Goal: Information Seeking & Learning: Learn about a topic

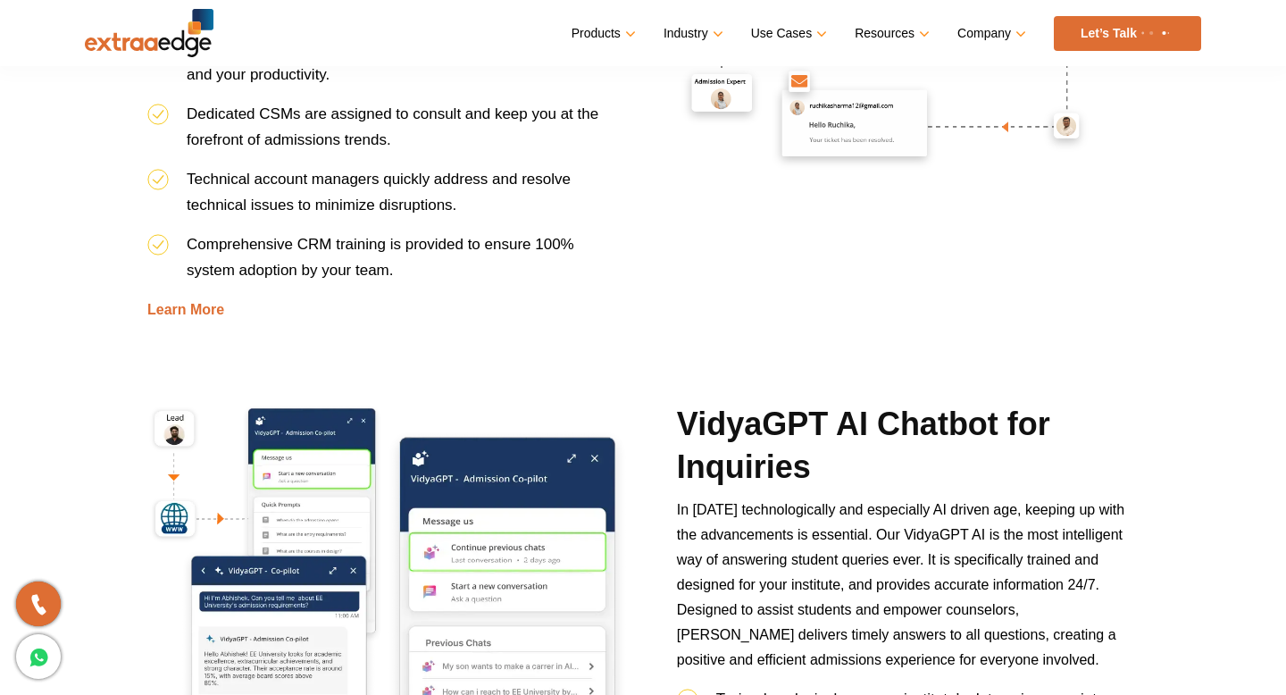
scroll to position [3986, 0]
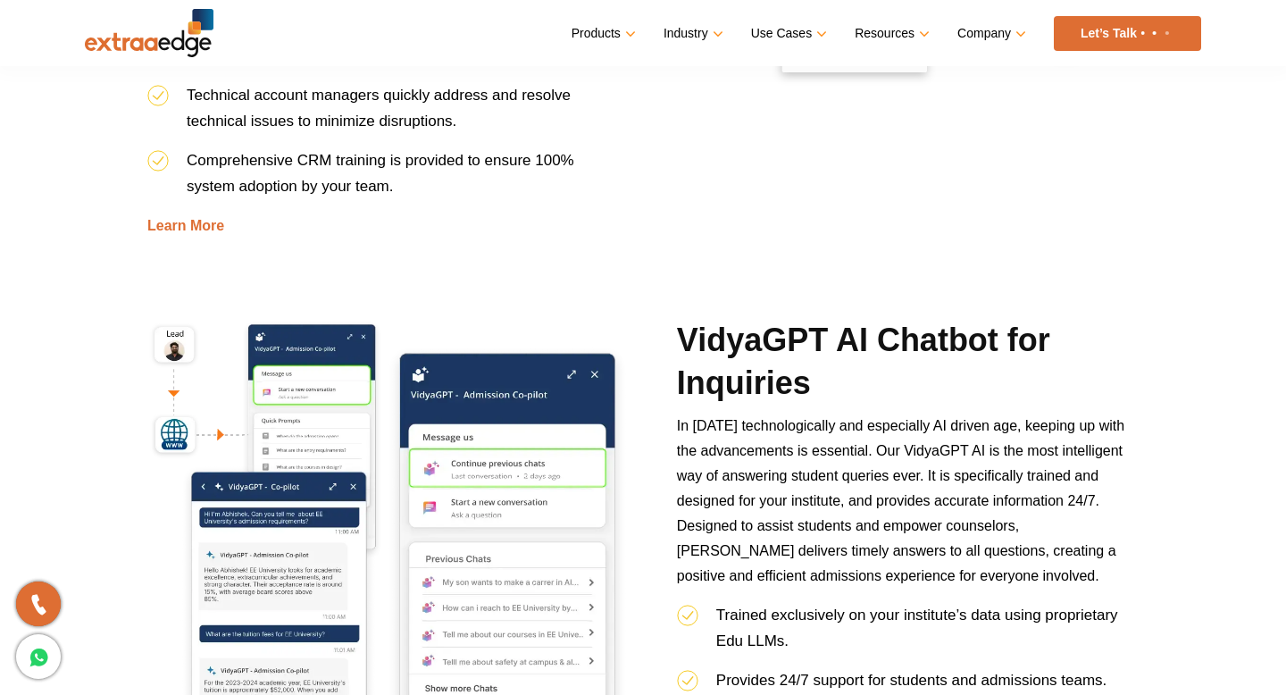
click at [760, 319] on h2 "VidyaGPT AI Chatbot for Inquiries" at bounding box center [908, 366] width 462 height 95
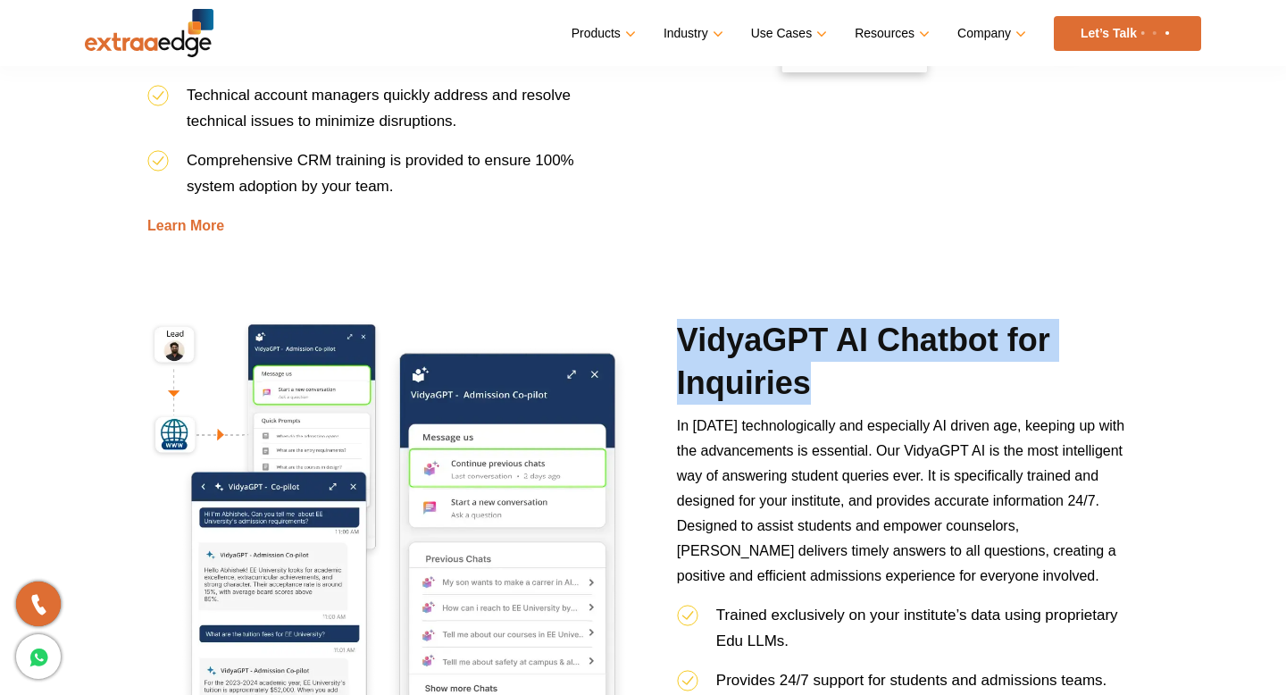
click at [760, 319] on h2 "VidyaGPT AI Chatbot for Inquiries" at bounding box center [908, 366] width 462 height 95
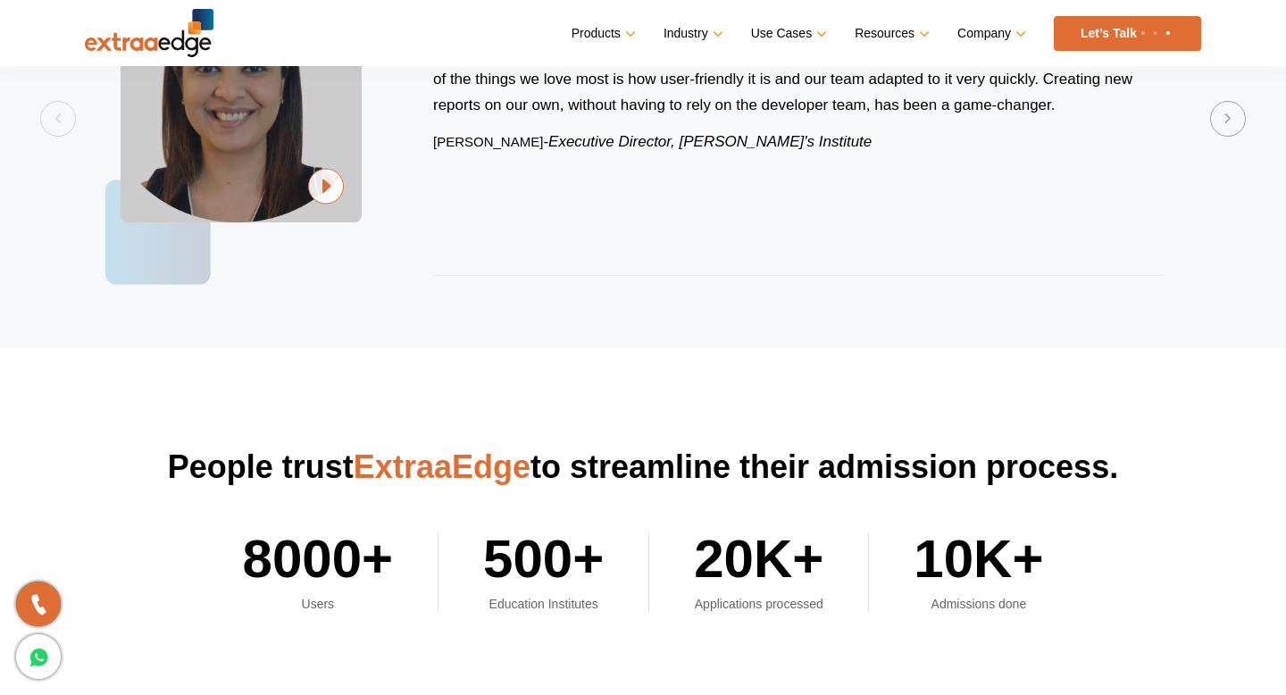
scroll to position [5658, 0]
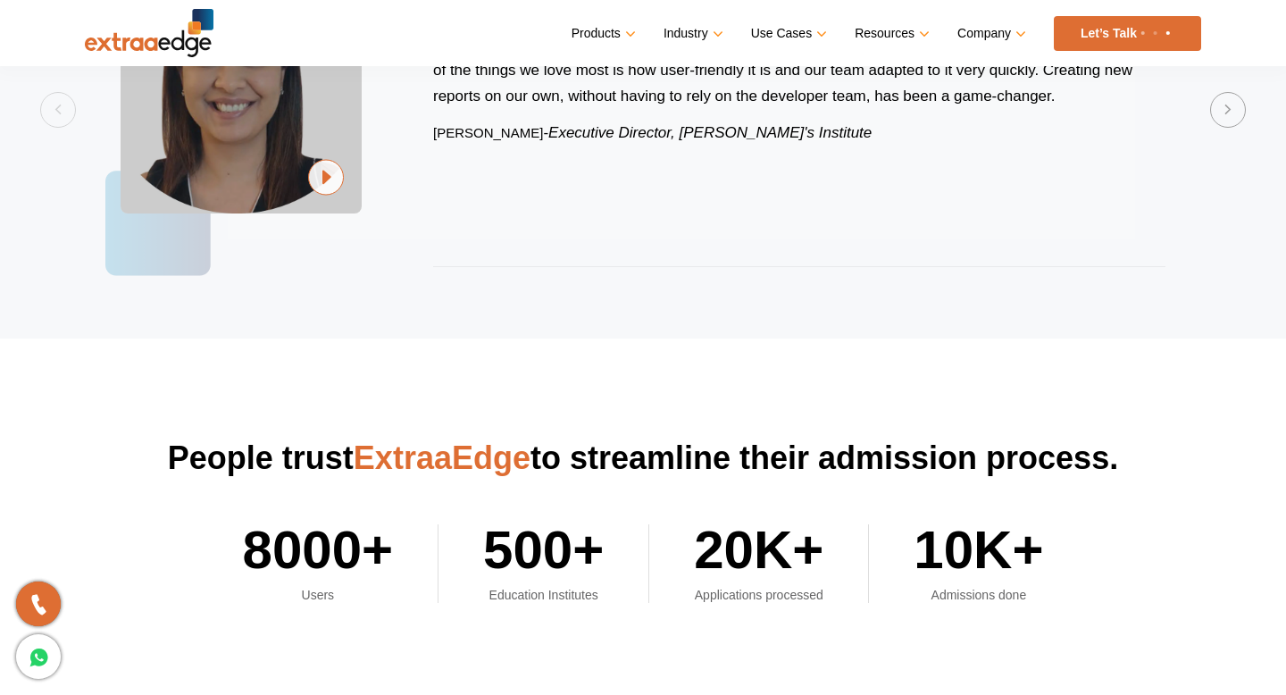
click at [612, 437] on h2 "People trust ExtraaEdge to streamline their admission process." at bounding box center [643, 458] width 1116 height 43
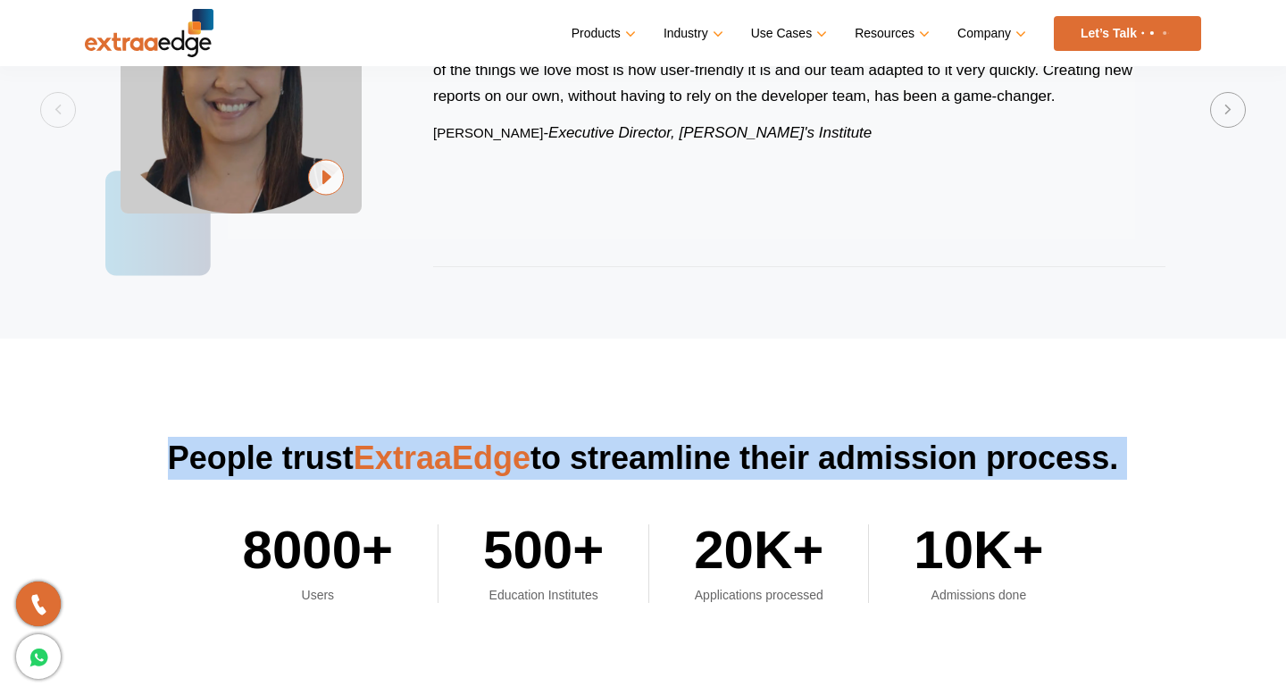
click at [612, 437] on h2 "People trust ExtraaEdge to streamline their admission process." at bounding box center [643, 458] width 1116 height 43
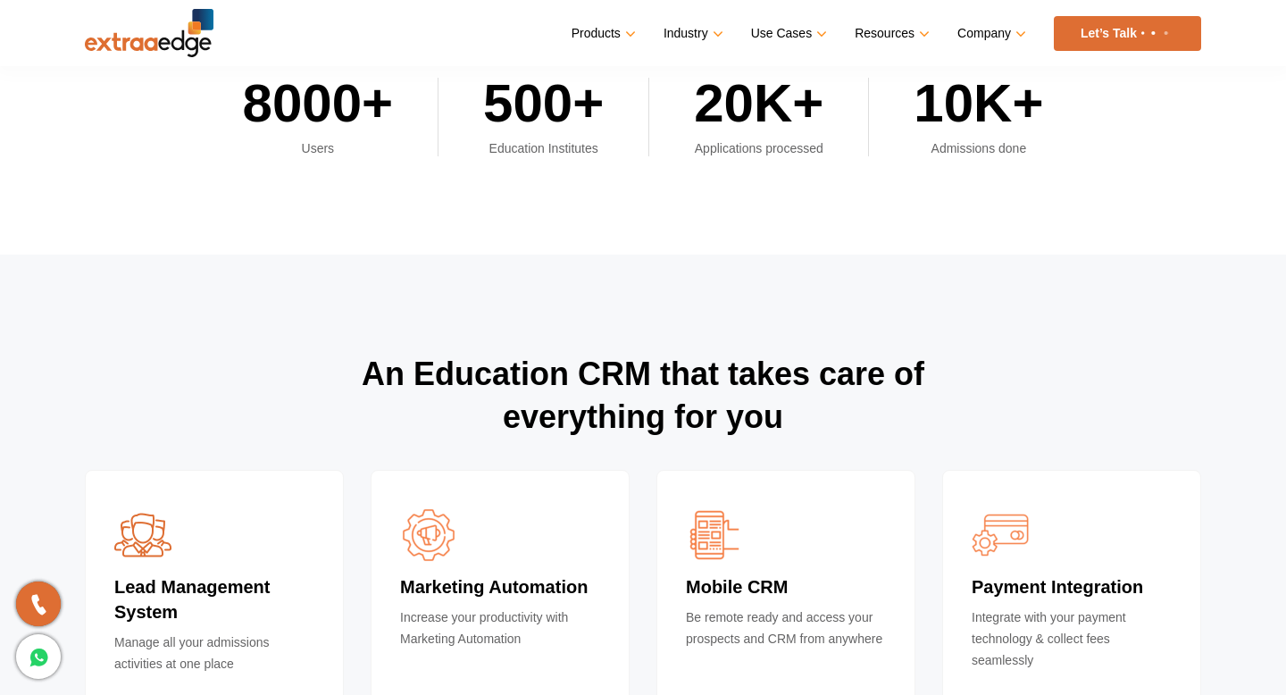
scroll to position [6111, 0]
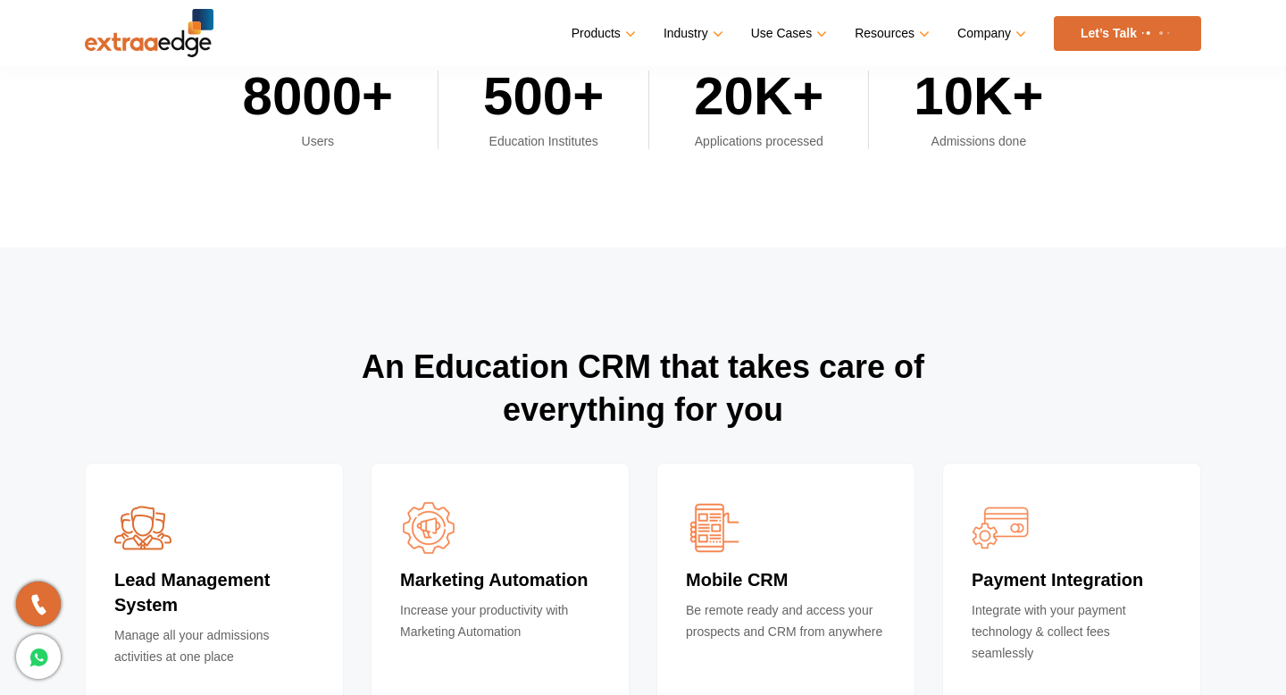
click at [579, 346] on h2 "An Education CRM that takes care of everything for you" at bounding box center [643, 404] width 1116 height 117
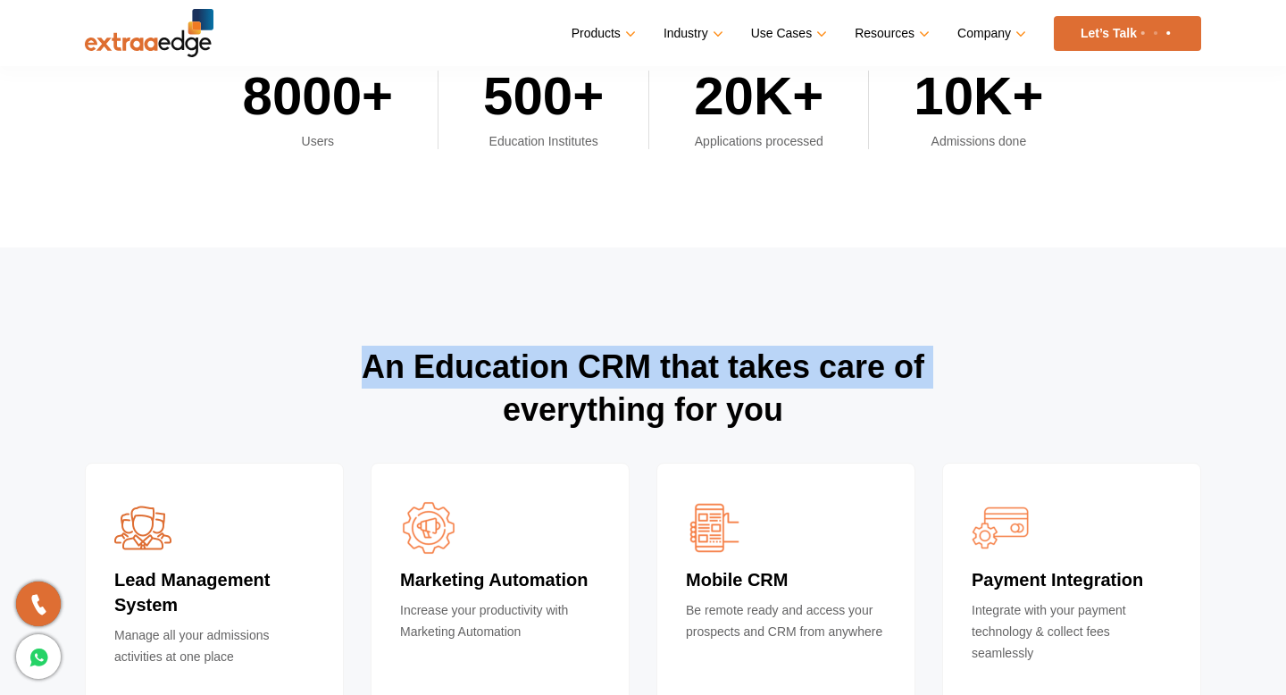
click at [579, 346] on h2 "An Education CRM that takes care of everything for you" at bounding box center [643, 404] width 1116 height 117
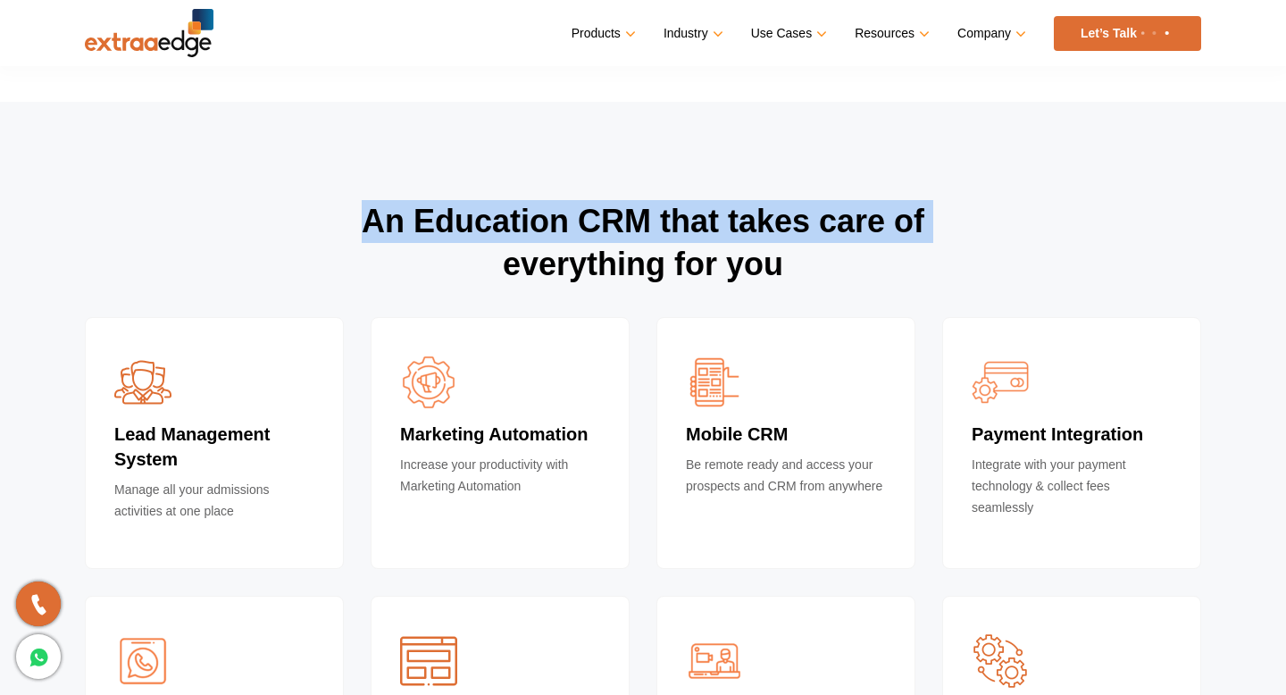
scroll to position [6255, 0]
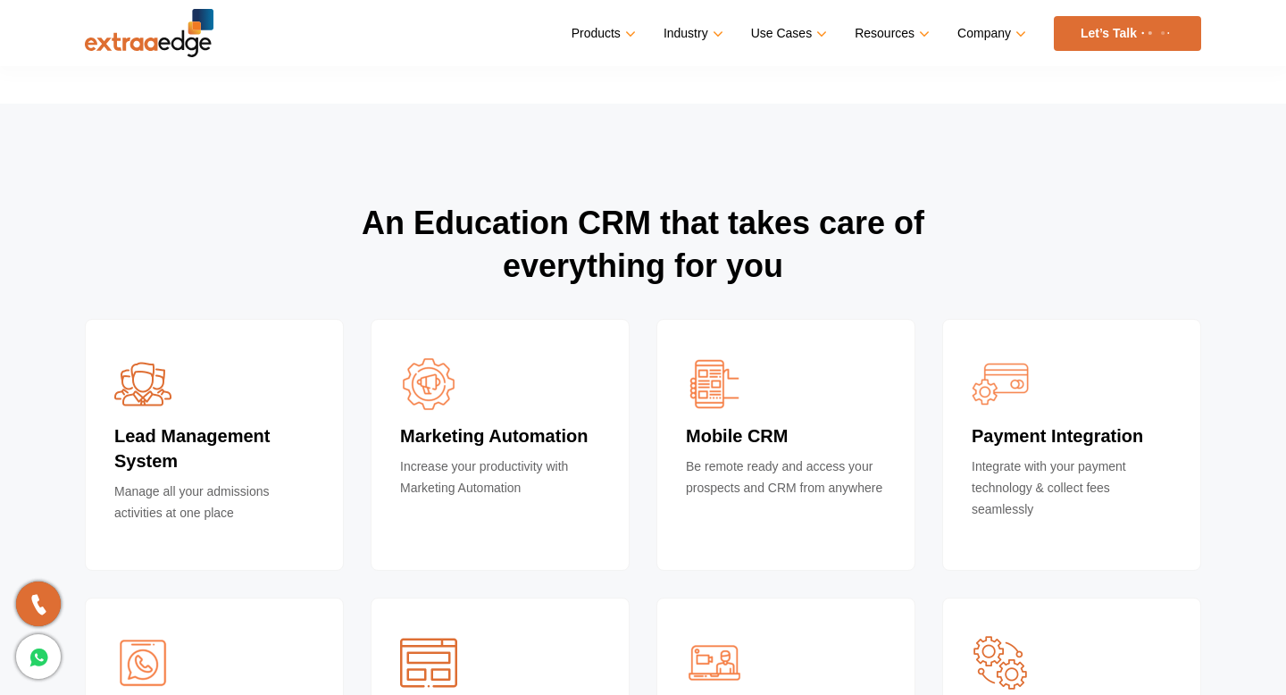
click at [512, 423] on h4 "Marketing Automation" at bounding box center [500, 439] width 200 height 32
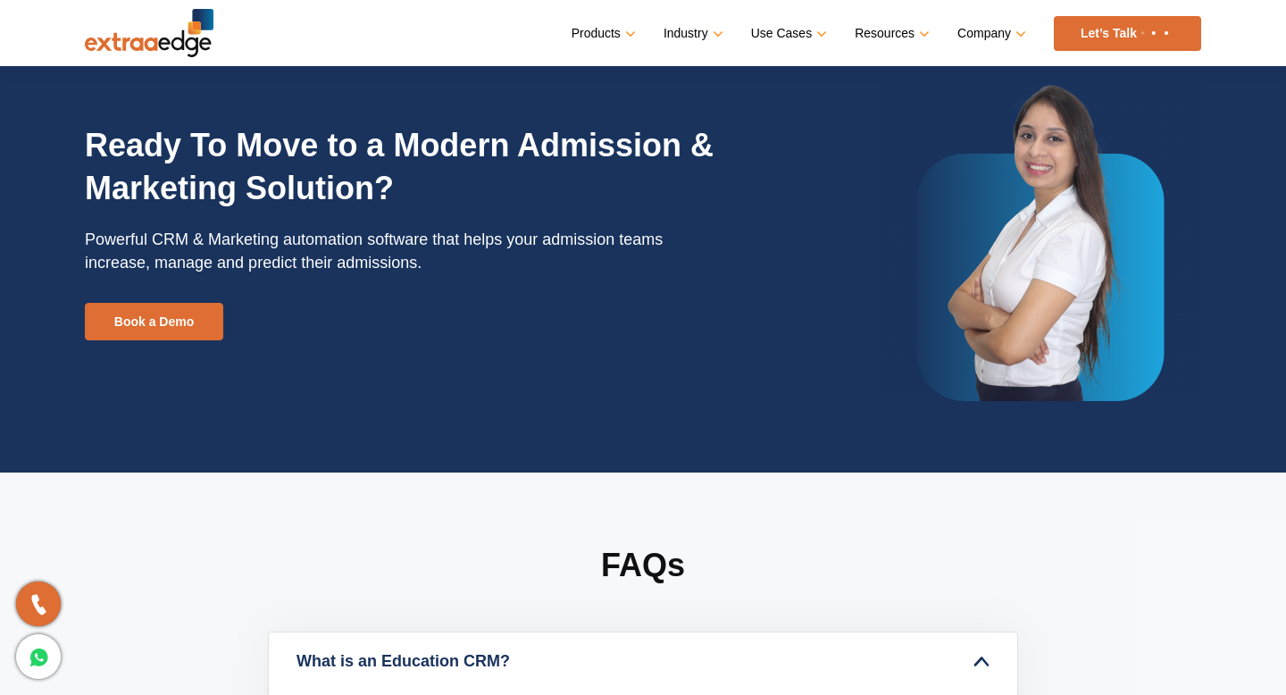
scroll to position [7169, 0]
